Goal: Task Accomplishment & Management: Use online tool/utility

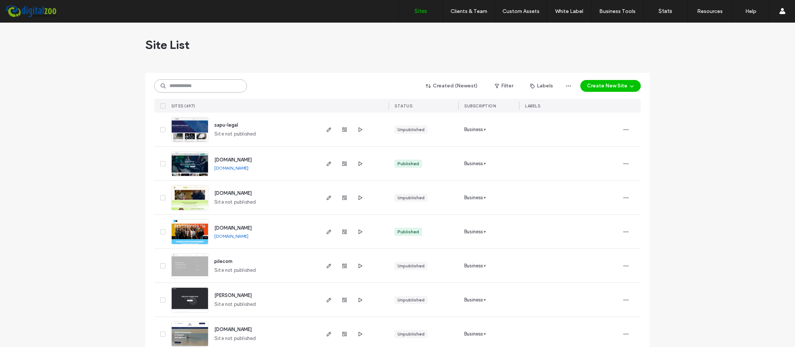
click at [219, 82] on input at bounding box center [200, 85] width 93 height 13
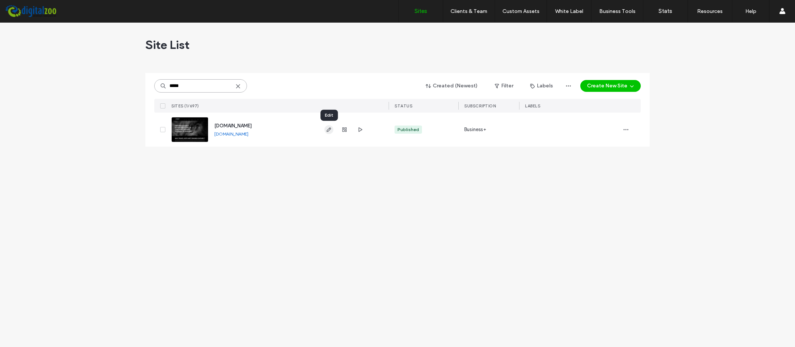
type input "*****"
click at [329, 129] on icon "button" at bounding box center [329, 130] width 6 height 6
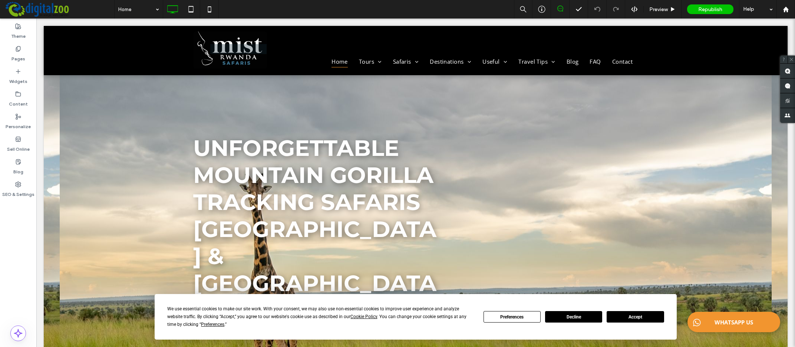
click at [643, 317] on button "Accept" at bounding box center [635, 316] width 57 height 11
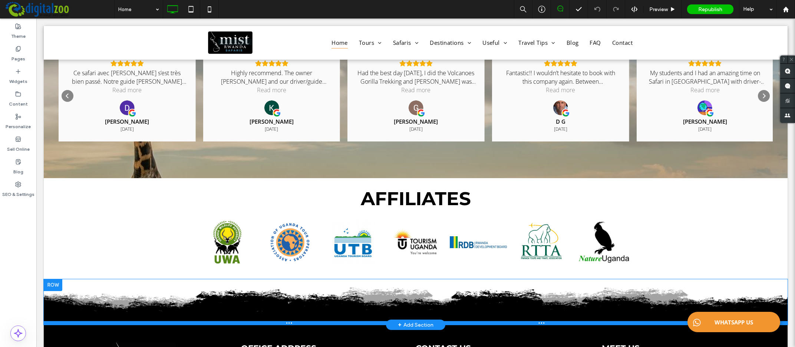
scroll to position [2815, 0]
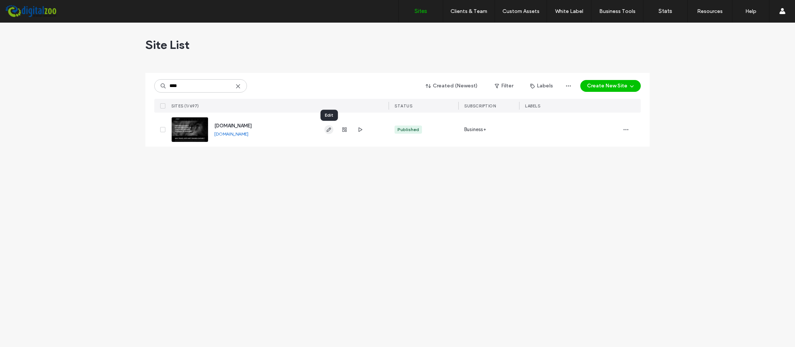
type input "****"
click at [330, 130] on icon "button" at bounding box center [329, 130] width 6 height 6
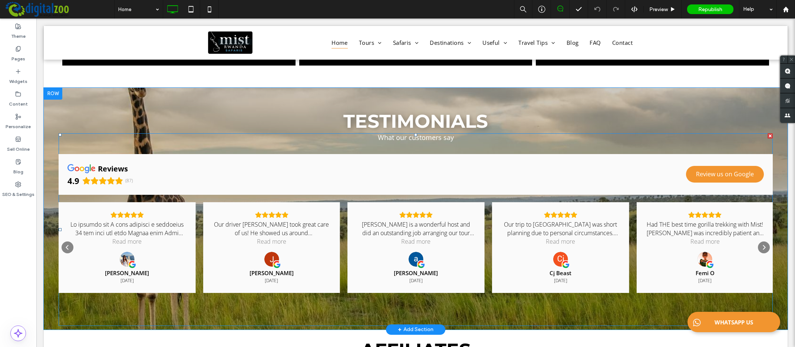
scroll to position [2879, 0]
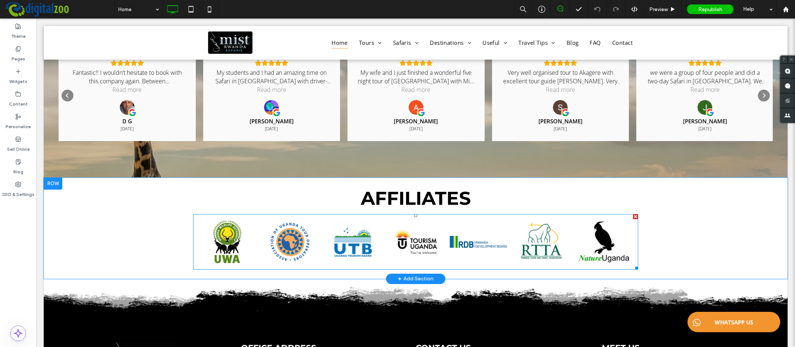
click at [490, 220] on link at bounding box center [478, 242] width 57 height 44
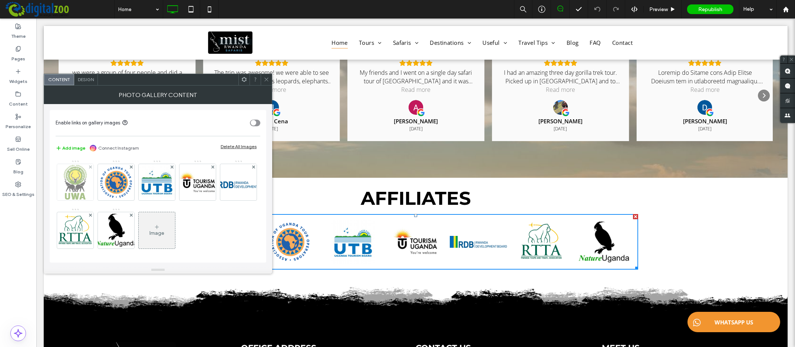
click at [79, 181] on img at bounding box center [75, 182] width 36 height 36
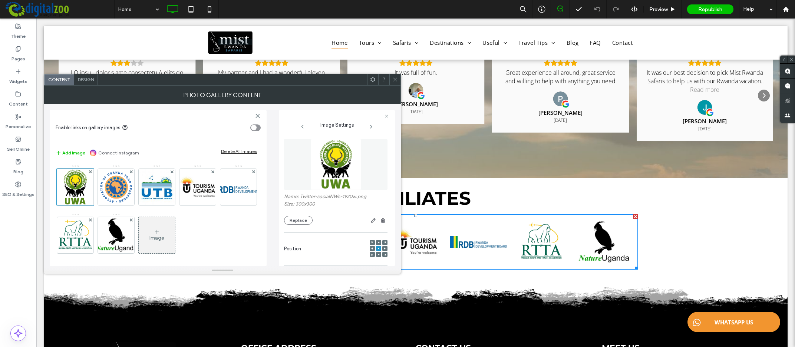
click at [160, 232] on icon at bounding box center [157, 232] width 6 height 6
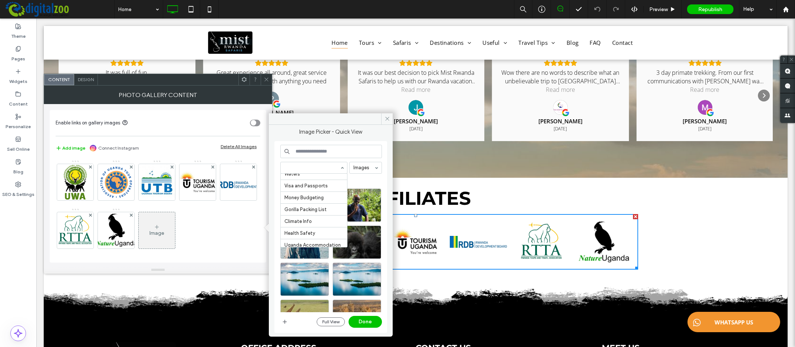
scroll to position [0, 0]
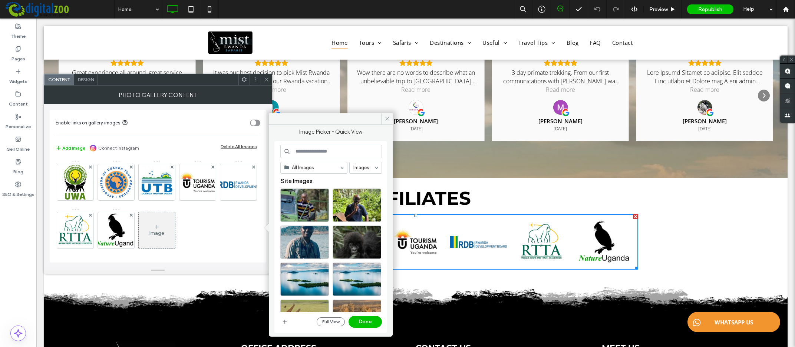
click at [311, 151] on input at bounding box center [331, 151] width 102 height 13
click at [285, 323] on use "button" at bounding box center [285, 322] width 4 height 4
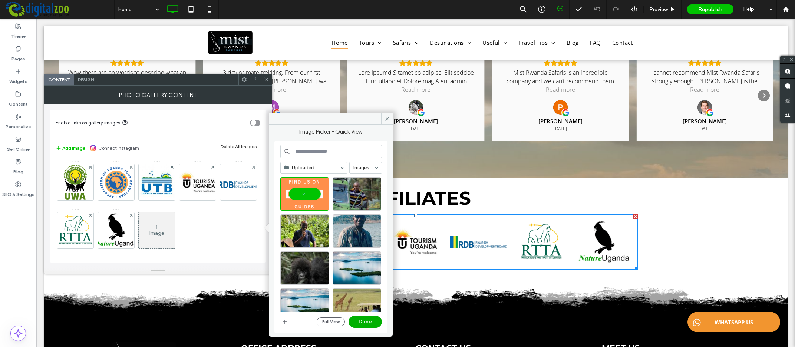
click at [369, 321] on button "Done" at bounding box center [365, 322] width 33 height 12
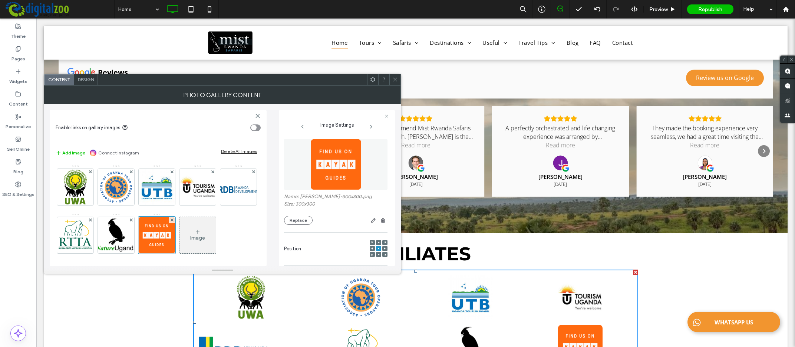
click at [255, 128] on div "toggle" at bounding box center [254, 128] width 6 height 6
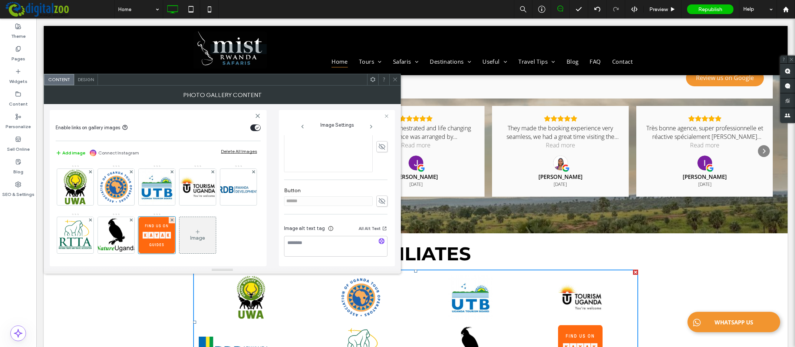
scroll to position [79, 0]
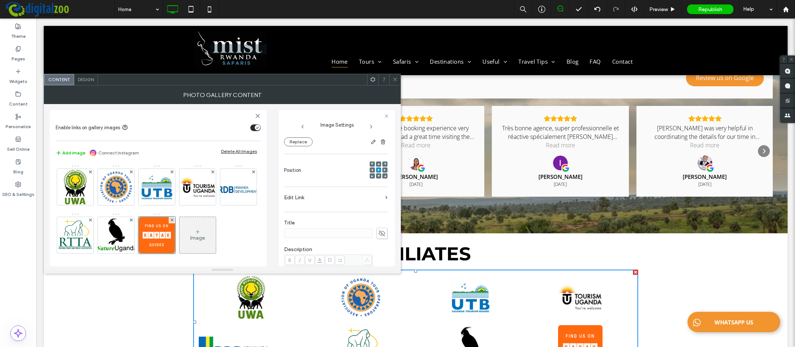
click at [311, 196] on label "Edit Link" at bounding box center [333, 198] width 98 height 14
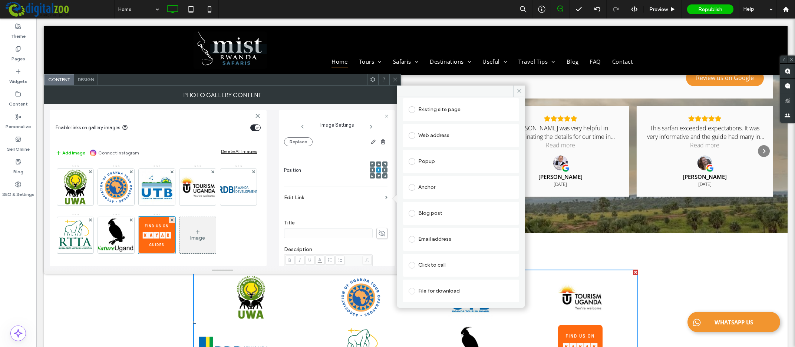
scroll to position [0, 0]
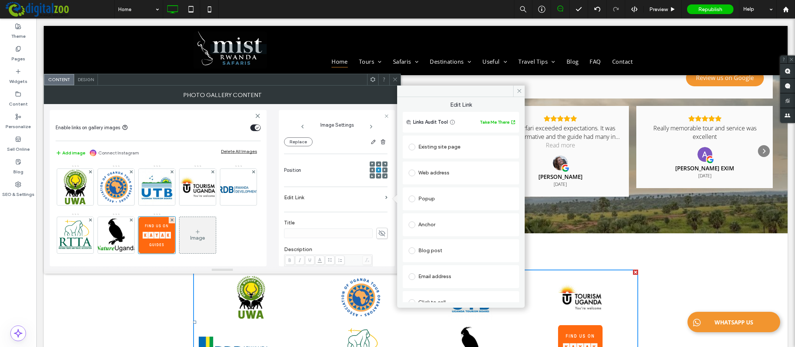
click at [412, 173] on span at bounding box center [412, 173] width 7 height 7
click at [442, 192] on input "url" at bounding box center [461, 188] width 105 height 10
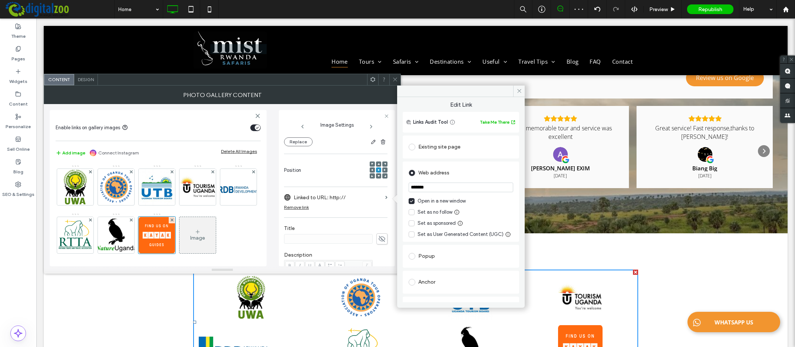
drag, startPoint x: 448, startPoint y: 186, endPoint x: 396, endPoint y: 187, distance: 51.9
click at [409, 187] on input "*******" at bounding box center [461, 188] width 105 height 10
paste input "**********"
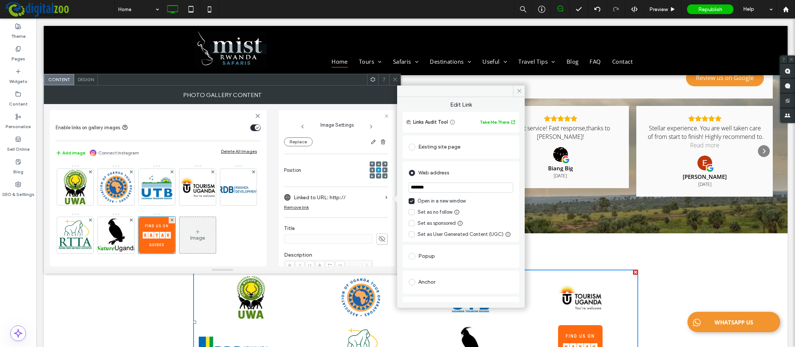
click at [438, 187] on input "*******" at bounding box center [461, 188] width 105 height 10
paste input "**********"
drag, startPoint x: 438, startPoint y: 187, endPoint x: 361, endPoint y: 188, distance: 76.8
click at [409, 188] on input "**********" at bounding box center [461, 188] width 105 height 10
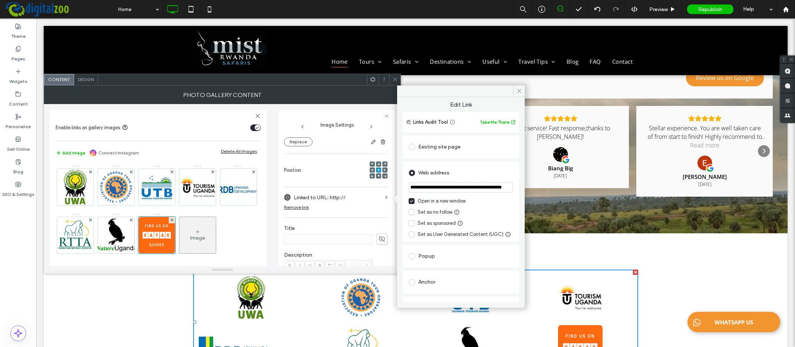
scroll to position [0, 0]
click at [426, 189] on input "**********" at bounding box center [461, 188] width 105 height 10
type input "**********"
click at [519, 92] on icon at bounding box center [519, 91] width 6 height 6
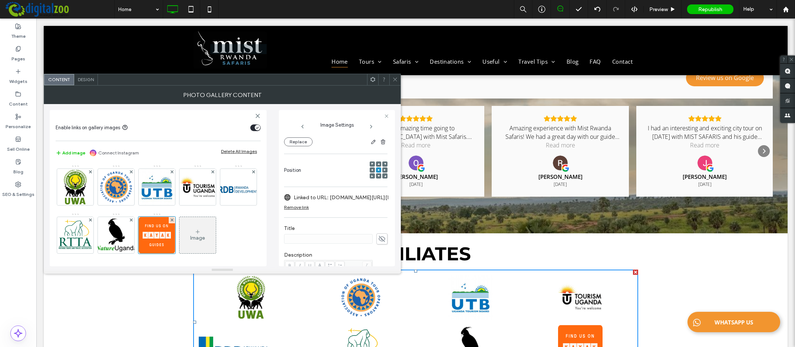
click at [216, 233] on div "Image" at bounding box center [197, 235] width 36 height 35
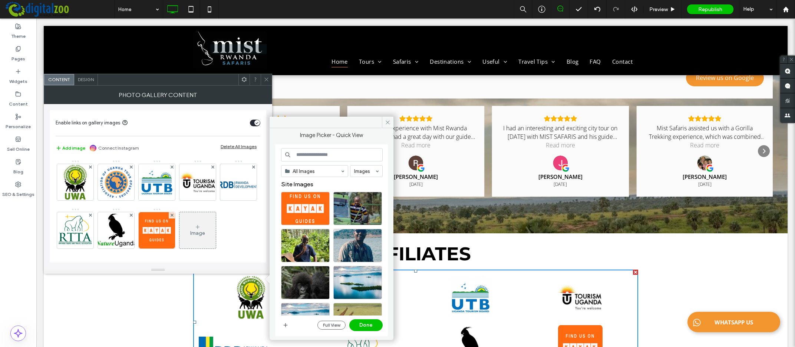
click at [281, 327] on div "All Images Images Site Images Full View Done" at bounding box center [331, 241] width 113 height 192
click at [284, 326] on icon "button" at bounding box center [286, 326] width 6 height 6
click at [284, 324] on icon "button" at bounding box center [286, 326] width 6 height 6
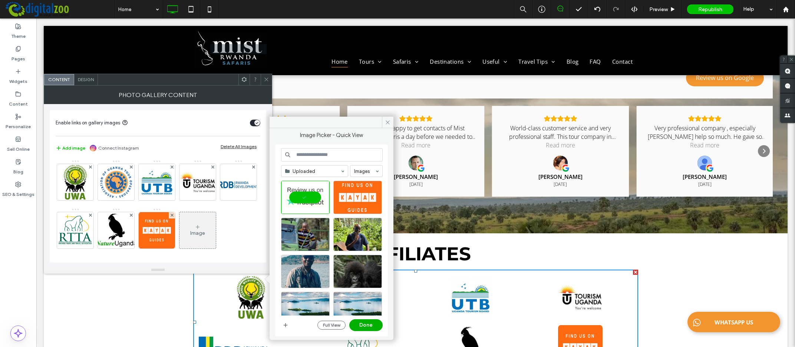
click at [366, 325] on button "Done" at bounding box center [365, 326] width 33 height 12
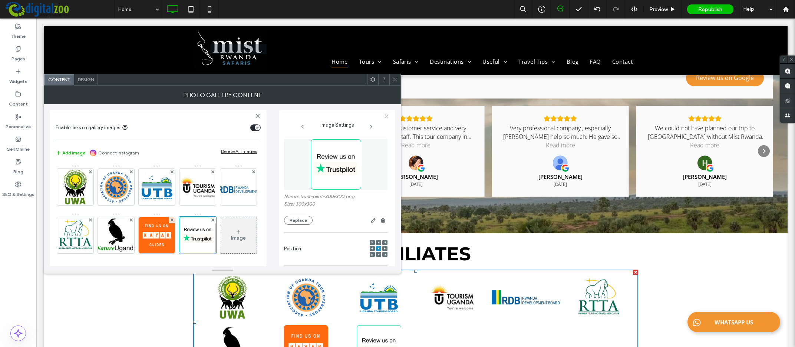
scroll to position [89, 0]
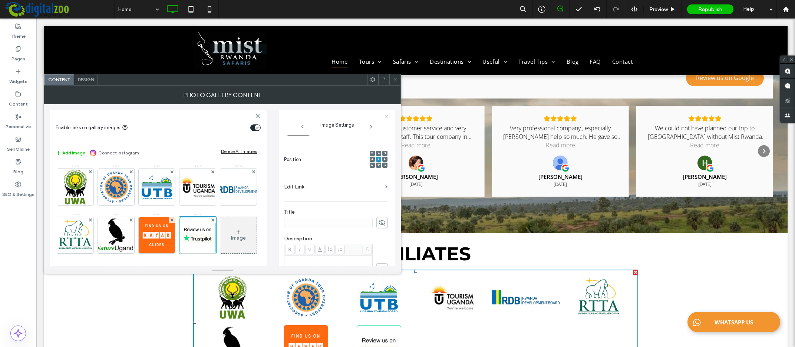
click at [298, 185] on label "Edit Link" at bounding box center [333, 187] width 98 height 14
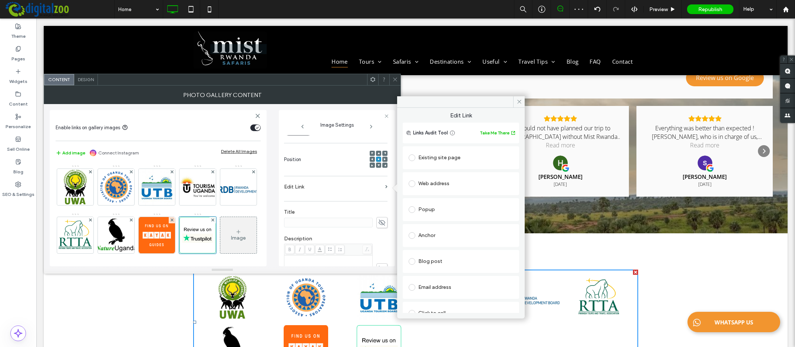
click at [415, 184] on span at bounding box center [412, 184] width 7 height 7
click at [446, 198] on input "url" at bounding box center [461, 199] width 105 height 10
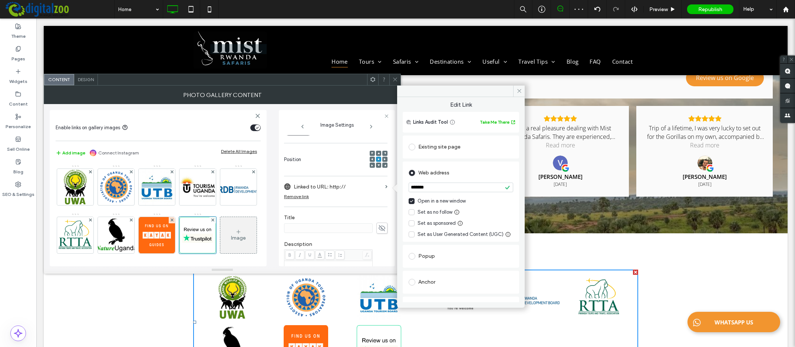
drag, startPoint x: 441, startPoint y: 189, endPoint x: 379, endPoint y: 195, distance: 63.0
click at [409, 192] on input "*******" at bounding box center [461, 188] width 105 height 10
paste input "**********"
type input "**********"
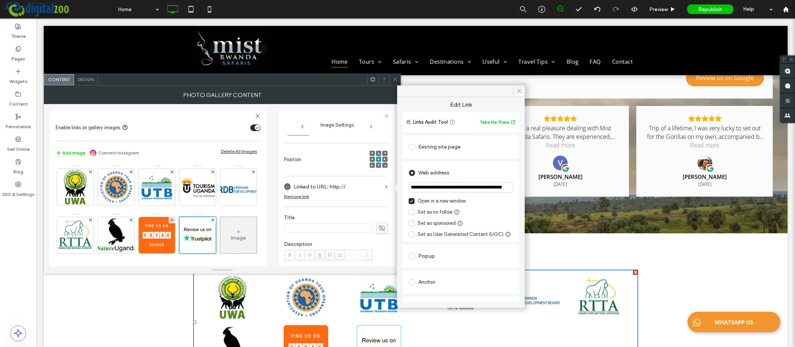
drag, startPoint x: 426, startPoint y: 188, endPoint x: 378, endPoint y: 187, distance: 47.8
click at [409, 187] on input "**********" at bounding box center [461, 188] width 105 height 10
click at [476, 188] on input "**********" at bounding box center [461, 188] width 105 height 10
click at [519, 89] on icon at bounding box center [519, 91] width 6 height 6
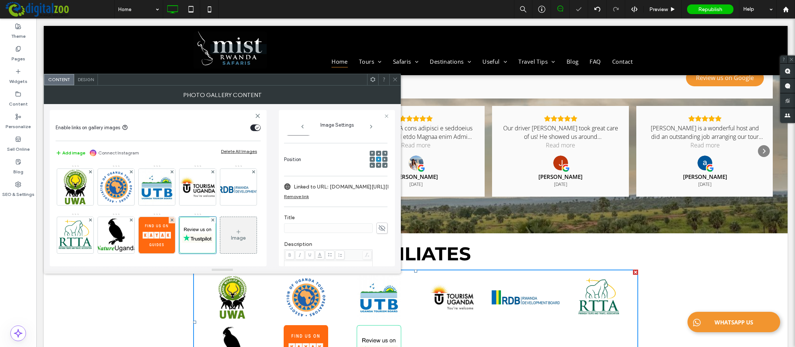
click at [395, 79] on use at bounding box center [395, 80] width 4 height 4
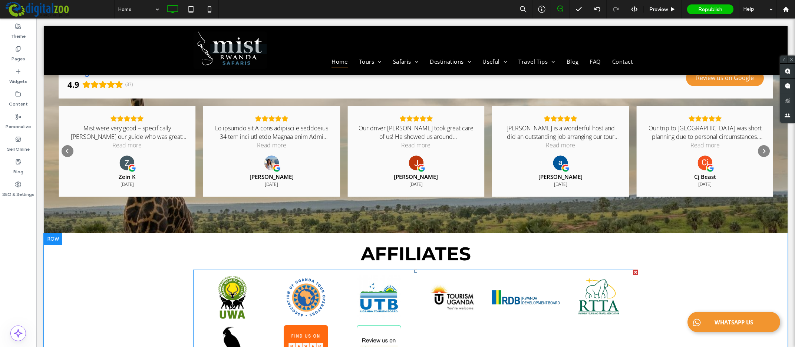
click at [565, 275] on link at bounding box center [599, 297] width 68 height 44
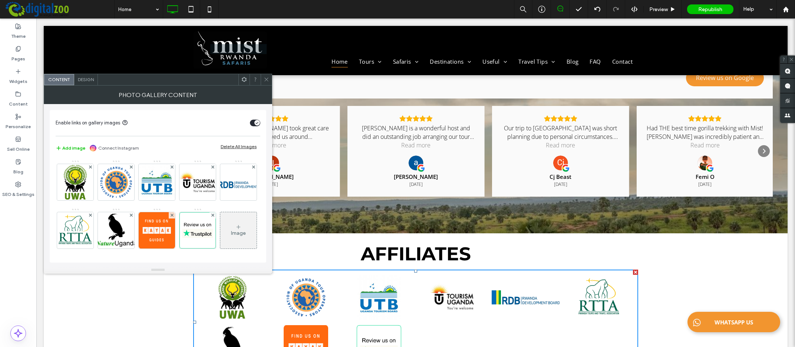
click at [88, 76] on div "Design" at bounding box center [86, 79] width 24 height 11
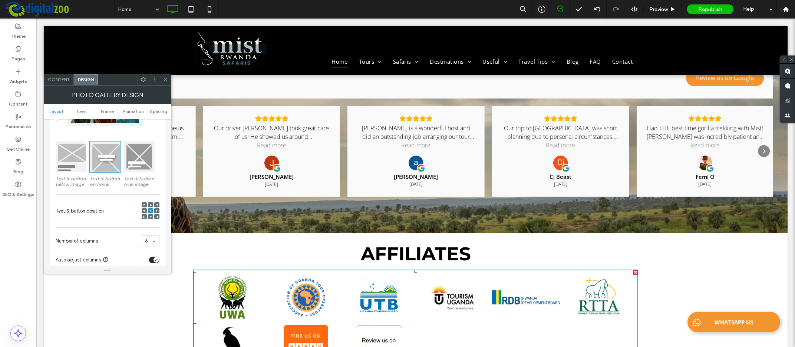
scroll to position [134, 0]
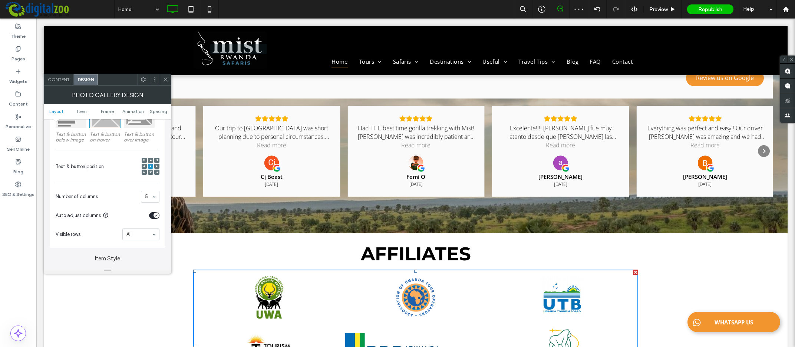
click at [154, 198] on div "5" at bounding box center [150, 197] width 19 height 12
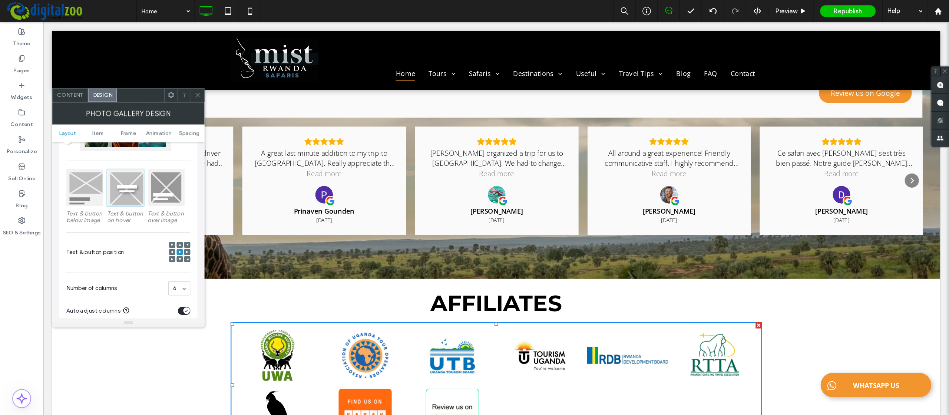
scroll to position [179, 0]
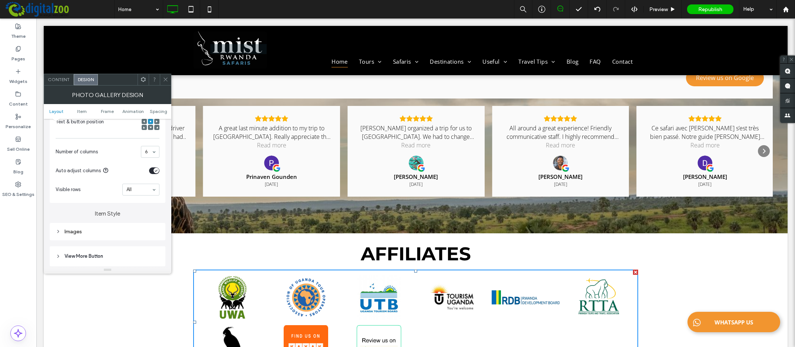
click at [154, 153] on div "6" at bounding box center [150, 152] width 19 height 12
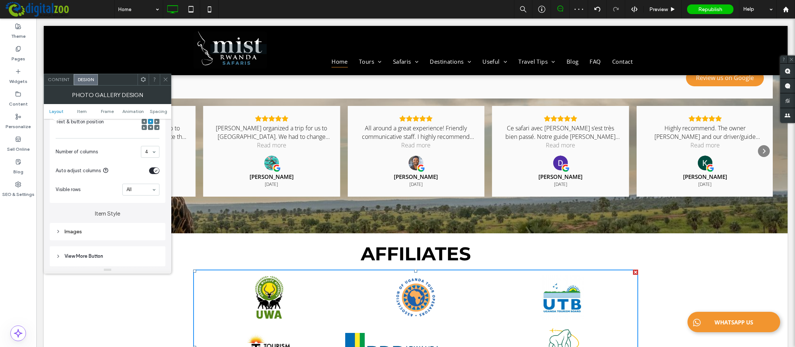
click at [154, 152] on div "4" at bounding box center [150, 152] width 19 height 12
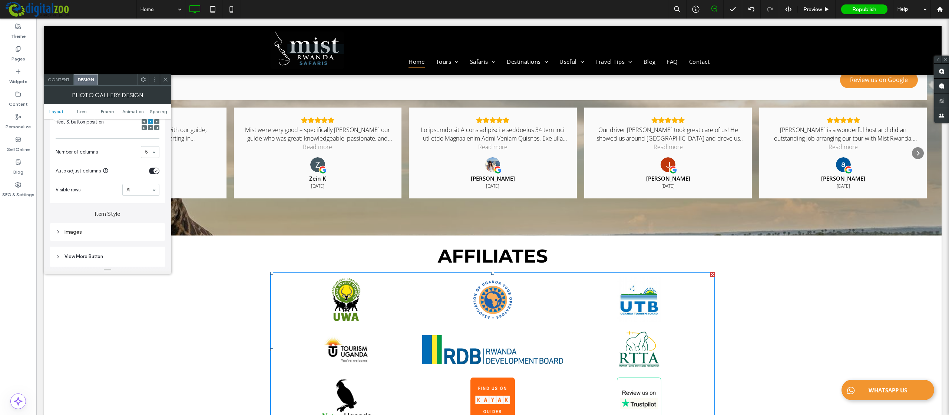
click at [154, 153] on div "5" at bounding box center [150, 152] width 19 height 12
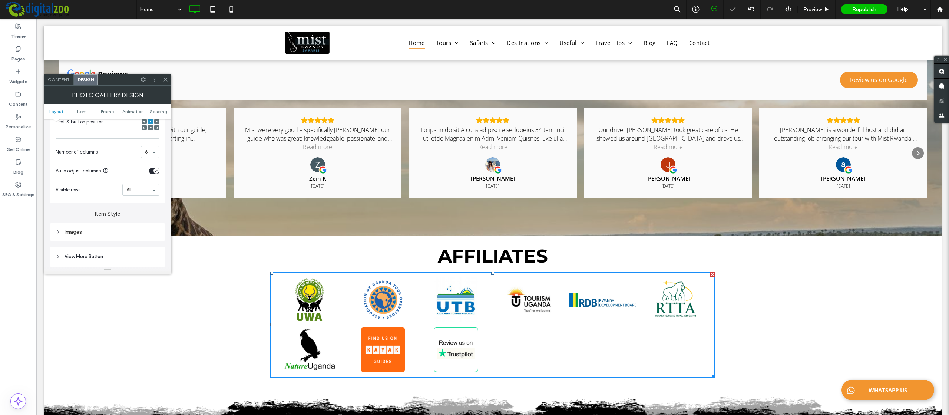
scroll to position [2776, 0]
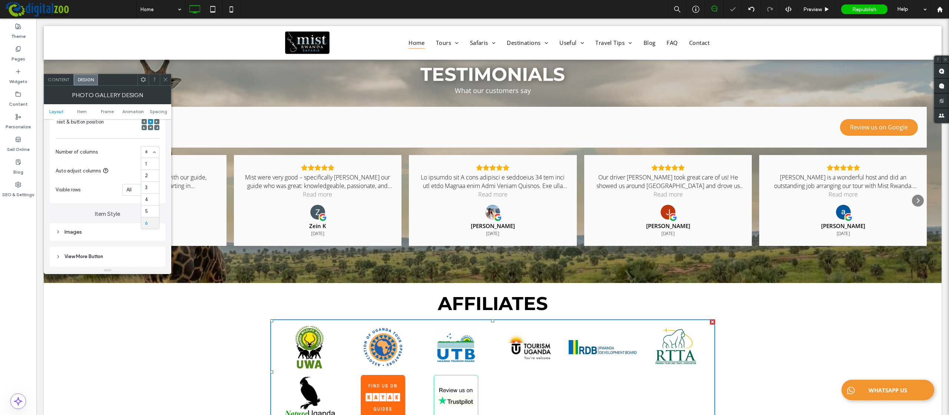
click at [154, 153] on div "1 2 3 4 5 6" at bounding box center [150, 152] width 19 height 12
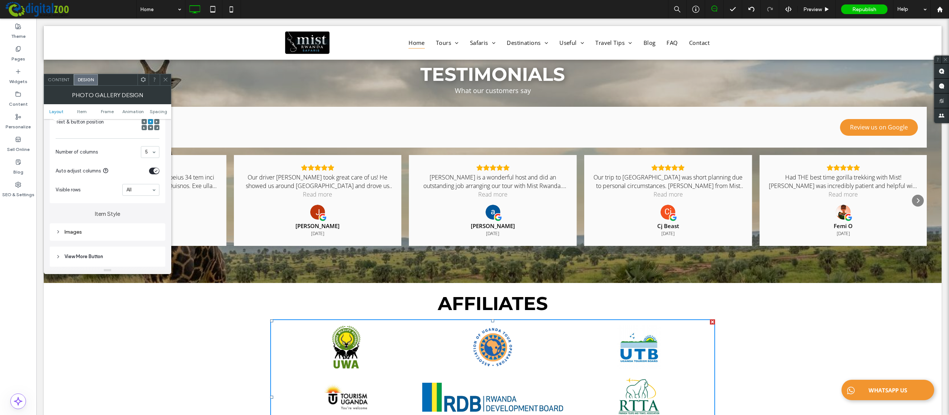
scroll to position [2931, 0]
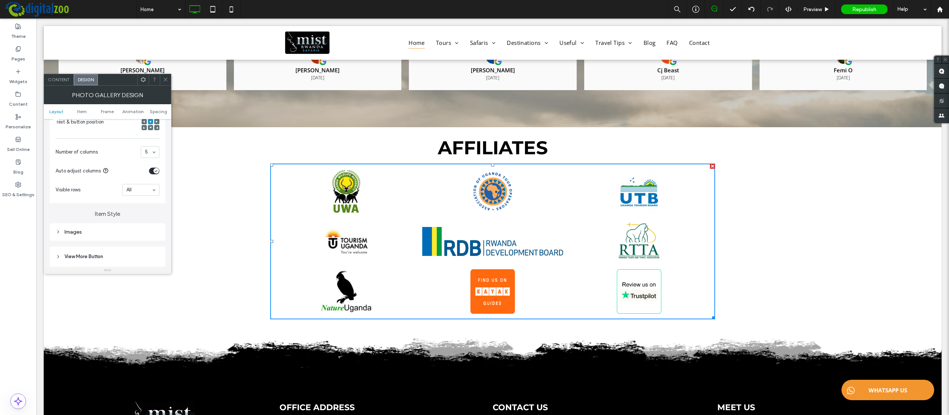
click at [153, 154] on div "5" at bounding box center [150, 152] width 19 height 12
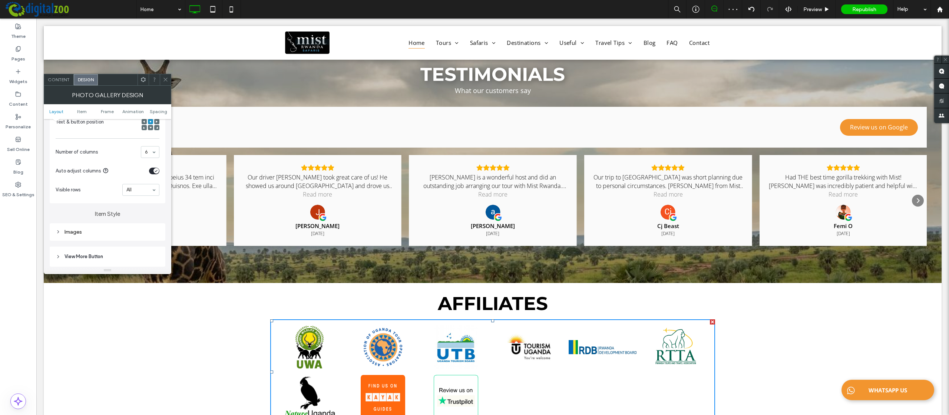
scroll to position [2882, 0]
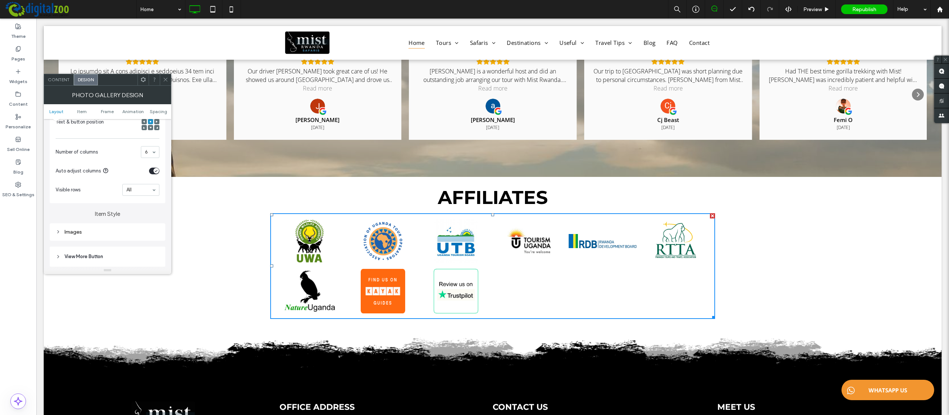
click at [165, 79] on icon at bounding box center [166, 80] width 6 height 6
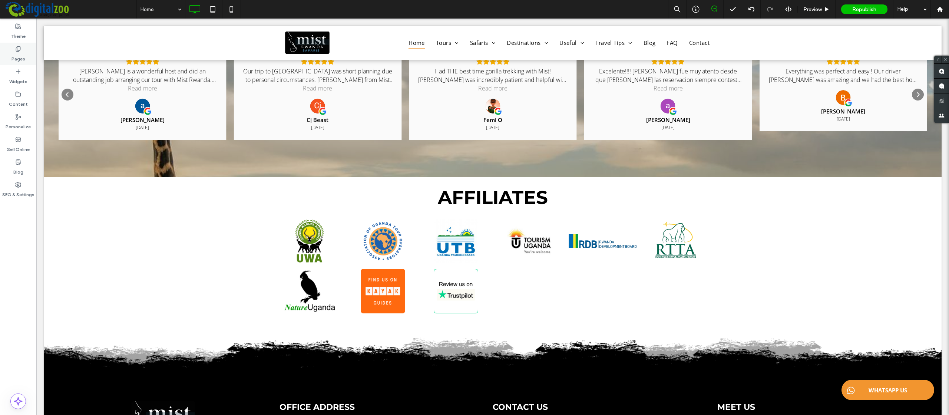
click at [17, 54] on label "Pages" at bounding box center [18, 57] width 14 height 10
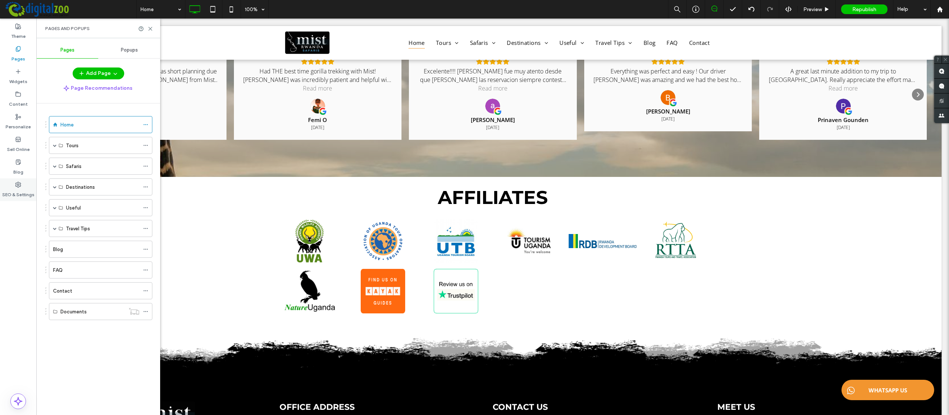
click at [15, 187] on div "SEO & Settings" at bounding box center [18, 189] width 36 height 23
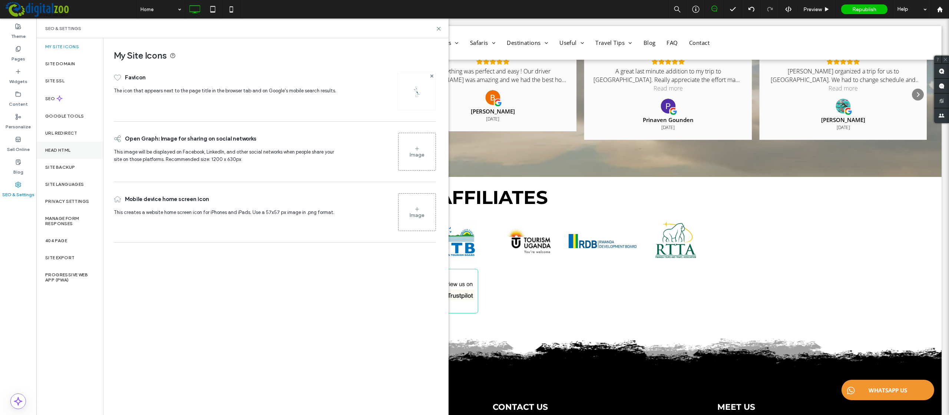
click at [62, 148] on label "Head HTML" at bounding box center [58, 150] width 26 height 5
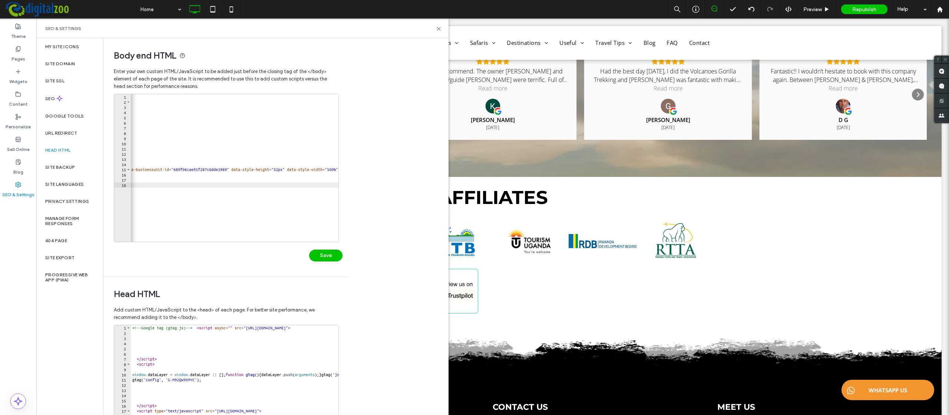
scroll to position [0, 0]
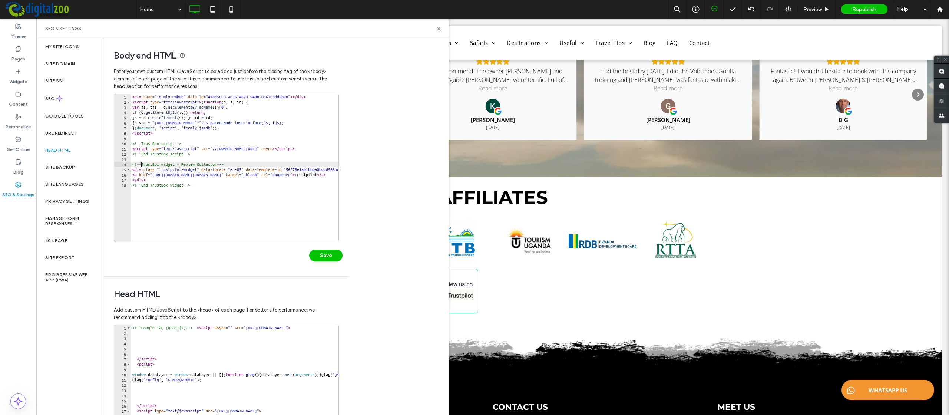
click at [142, 165] on div "< div name = "termly-embed" data-id = "478d5ccb-ae16-4673-9488-0c67c5dd2be8" > …" at bounding box center [401, 173] width 541 height 158
drag, startPoint x: 239, startPoint y: 165, endPoint x: 220, endPoint y: 165, distance: 19.7
click at [220, 165] on div "< div name = "termly-embed" data-id = "478d5ccb-ae16-4673-9488-0c67c5dd2be8" > …" at bounding box center [401, 173] width 541 height 158
click at [164, 178] on div "< div name = "termly-embed" data-id = "478d5ccb-ae16-4673-9488-0c67c5dd2be8" > …" at bounding box center [401, 173] width 541 height 158
paste textarea "****"
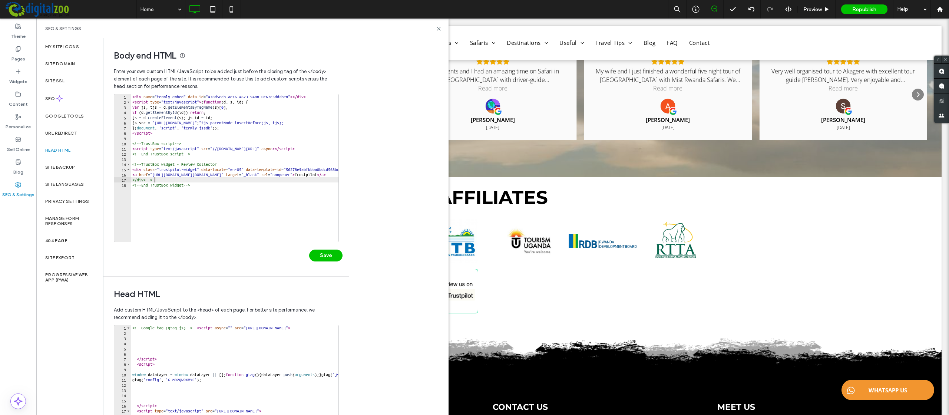
click at [211, 167] on div "< div name = "termly-embed" data-id = "478d5ccb-ae16-4673-9488-0c67c5dd2be8" > …" at bounding box center [401, 173] width 541 height 158
click at [255, 155] on div "< div name = "termly-embed" data-id = "478d5ccb-ae16-4673-9488-0c67c5dd2be8" > …" at bounding box center [401, 173] width 541 height 158
type textarea "**********"
click at [331, 252] on button "Save" at bounding box center [325, 256] width 33 height 12
click at [439, 27] on icon at bounding box center [439, 29] width 6 height 6
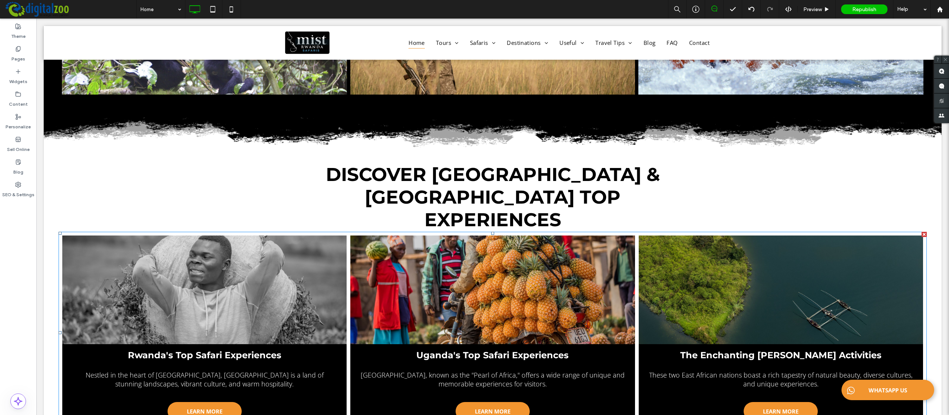
scroll to position [2102, 0]
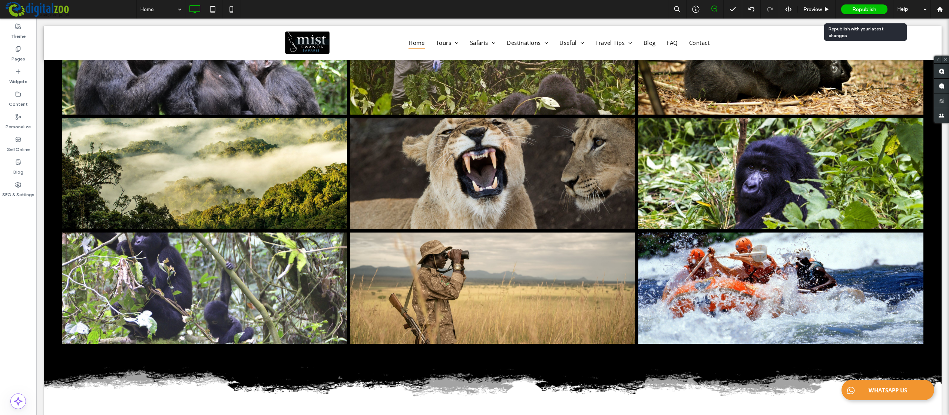
click at [795, 6] on div "Republish" at bounding box center [864, 9] width 46 height 10
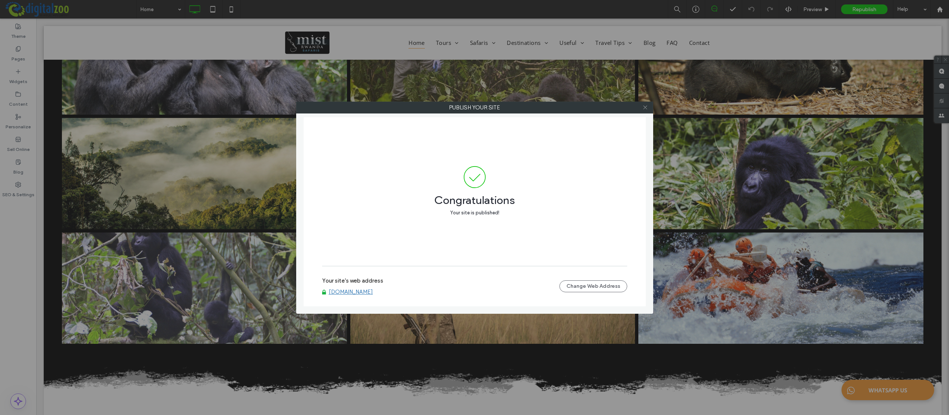
click at [645, 106] on icon at bounding box center [646, 108] width 6 height 6
